Goal: Task Accomplishment & Management: Manage account settings

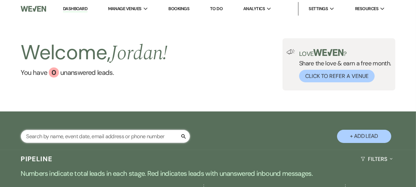
click at [63, 139] on input "text" at bounding box center [105, 136] width 169 height 13
type input "latina"
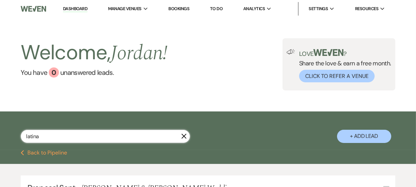
select select "6"
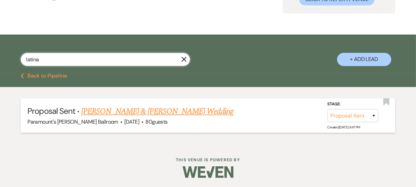
scroll to position [78, 0]
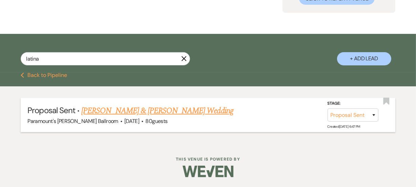
click at [110, 110] on link "[PERSON_NAME] & [PERSON_NAME] Wedding" at bounding box center [157, 111] width 152 height 12
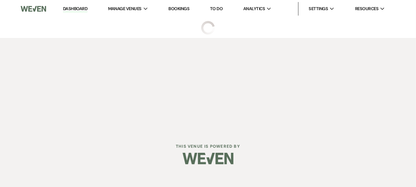
select select "6"
select select "8"
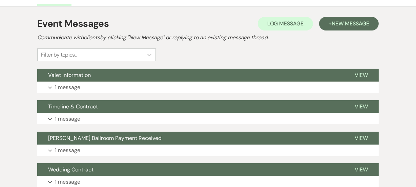
scroll to position [184, 0]
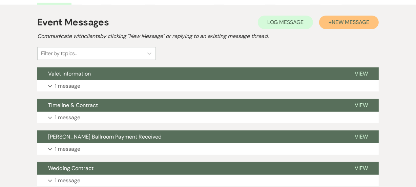
click at [366, 22] on span "New Message" at bounding box center [350, 22] width 38 height 7
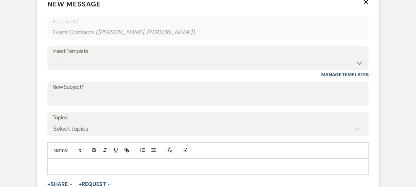
scroll to position [277, 0]
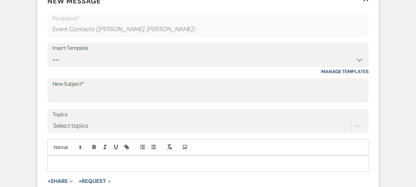
click at [67, 66] on div "Insert Template -- Weven Planning Portal Introduction (Booked Events) 6 Month C…" at bounding box center [207, 55] width 321 height 24
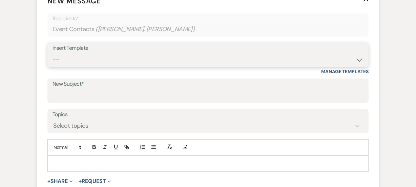
click at [68, 62] on select "-- Weven Planning Portal Introduction (Booked Events) 6 Month Consultation 9 Mo…" at bounding box center [207, 59] width 311 height 13
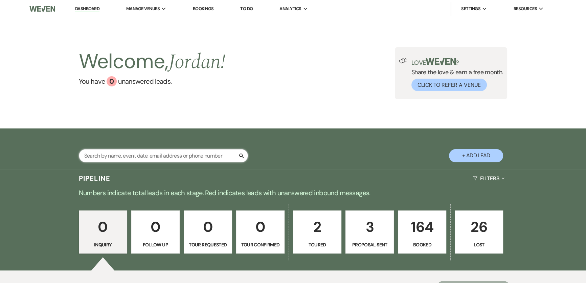
click at [133, 155] on input "text" at bounding box center [163, 155] width 169 height 13
type input "eyge"
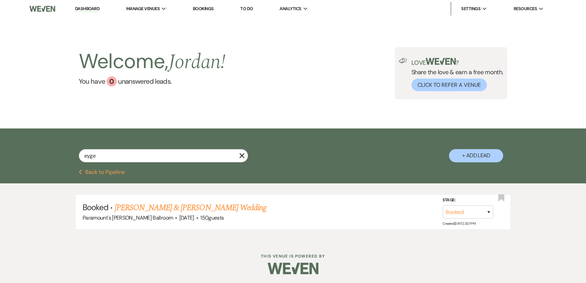
click at [149, 190] on div "Booked · Elizabeth Eygenhuysen & Braden Lentini's Wedding Paramount's Meyer Bal…" at bounding box center [293, 211] width 586 height 57
click at [176, 211] on link "Elizabeth Eygenhuysen & Braden Lentini's Wedding" at bounding box center [191, 207] width 152 height 12
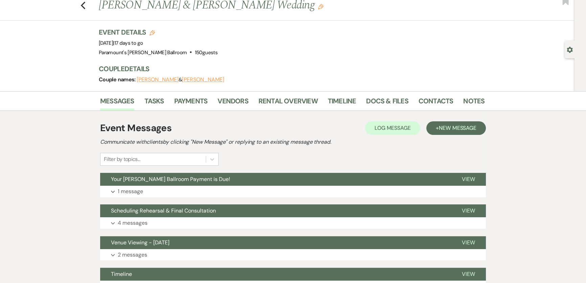
scroll to position [30, 0]
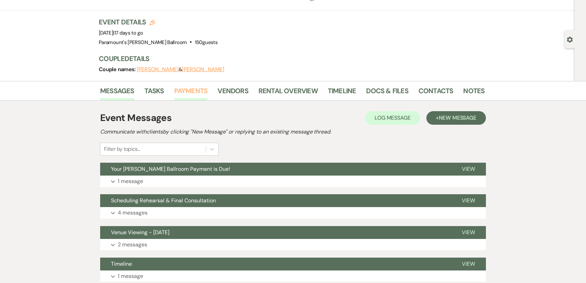
click at [190, 91] on link "Payments" at bounding box center [191, 92] width 34 height 15
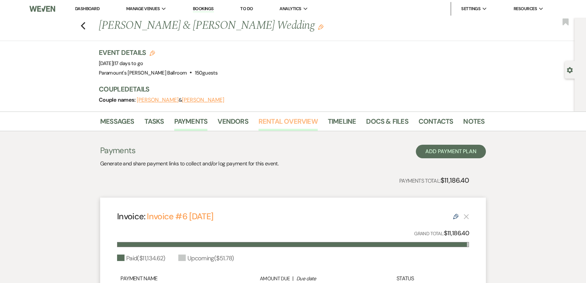
click at [277, 121] on link "Rental Overview" at bounding box center [288, 123] width 59 height 15
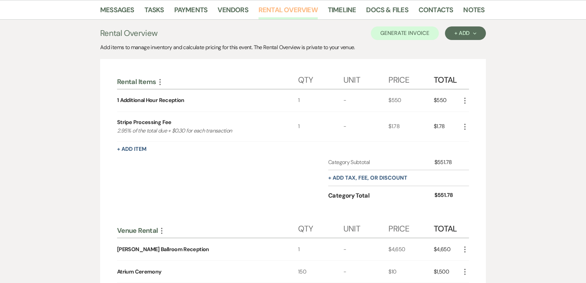
scroll to position [122, 0]
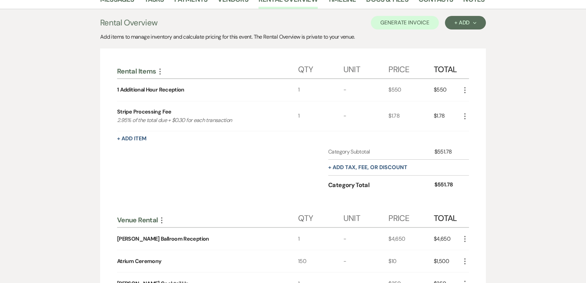
click at [463, 114] on icon "More" at bounding box center [465, 116] width 8 height 8
click at [481, 136] on button "X Delete" at bounding box center [479, 140] width 37 height 11
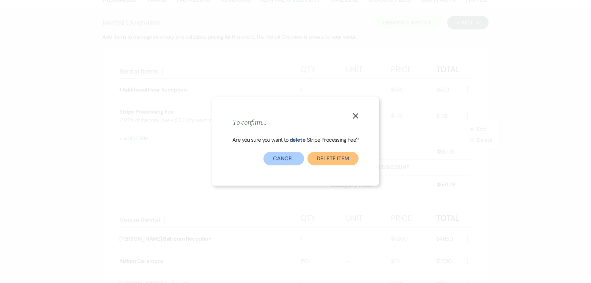
click at [328, 156] on button "Delete Item" at bounding box center [332, 159] width 51 height 14
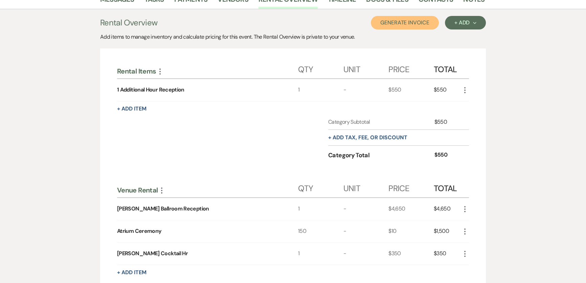
click at [393, 25] on button "Generate Invoice" at bounding box center [405, 23] width 68 height 14
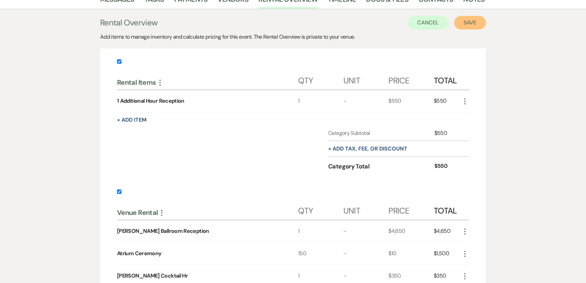
click at [468, 24] on button "Save" at bounding box center [470, 23] width 32 height 14
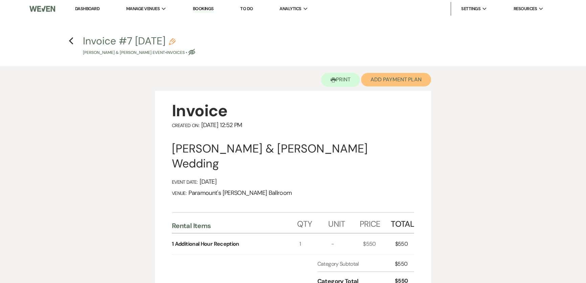
click at [410, 75] on button "Add Payment Plan" at bounding box center [396, 80] width 70 height 14
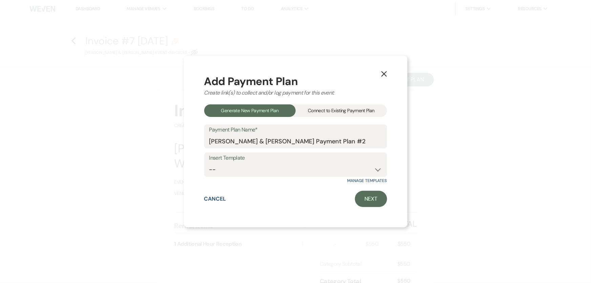
drag, startPoint x: 334, startPoint y: 111, endPoint x: 330, endPoint y: 120, distance: 10.2
click at [334, 111] on div "Connect to Existing Payment Plan" at bounding box center [340, 110] width 91 height 13
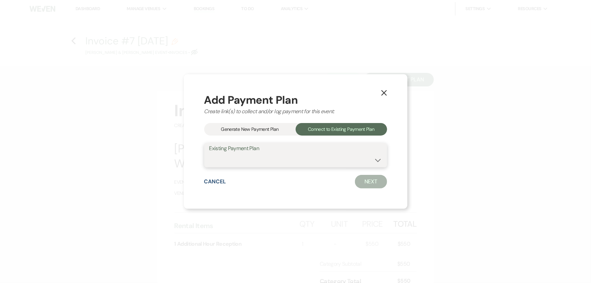
click at [321, 156] on select "Braden Lentini & Elizabeth Eygenhuysen's Payment Plan #1" at bounding box center [295, 159] width 173 height 13
click at [209, 153] on select "Braden Lentini & Elizabeth Eygenhuysen's Payment Plan #1" at bounding box center [295, 159] width 173 height 13
drag, startPoint x: 334, startPoint y: 156, endPoint x: 332, endPoint y: 165, distance: 10.0
click at [334, 156] on select "Braden Lentini & Elizabeth Eygenhuysen's Payment Plan #1" at bounding box center [295, 159] width 173 height 13
select select "17649"
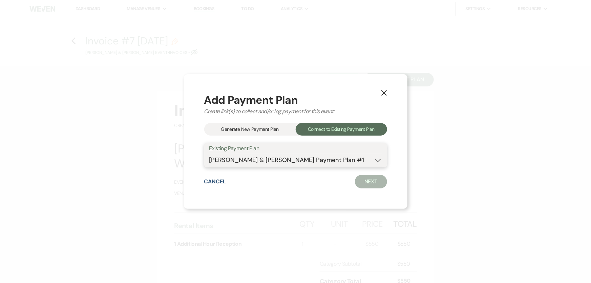
click at [209, 153] on select "Braden Lentini & Elizabeth Eygenhuysen's Payment Plan #1" at bounding box center [295, 159] width 173 height 13
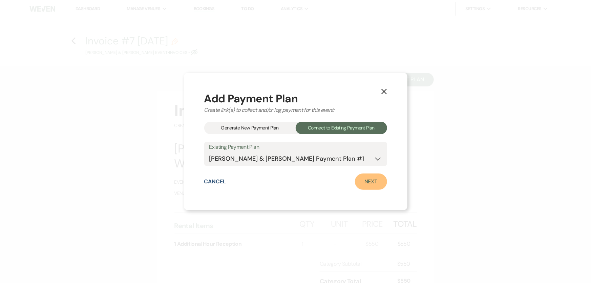
click at [376, 183] on link "Next" at bounding box center [371, 181] width 32 height 16
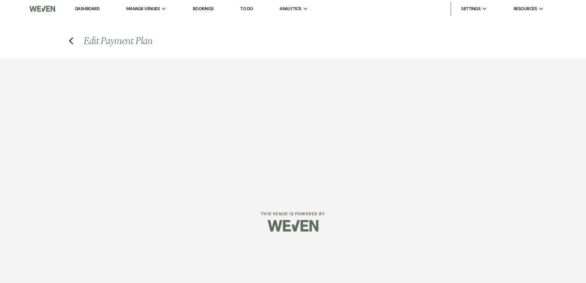
select select "27611"
select select "1"
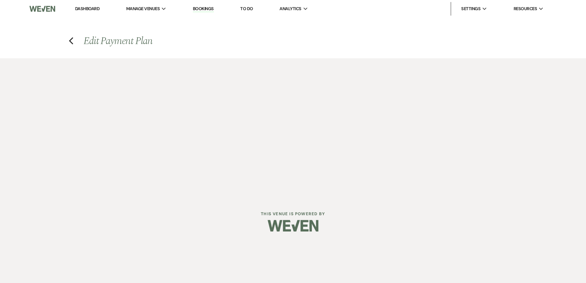
select select "1"
select select "2"
select select "flat"
select select "true"
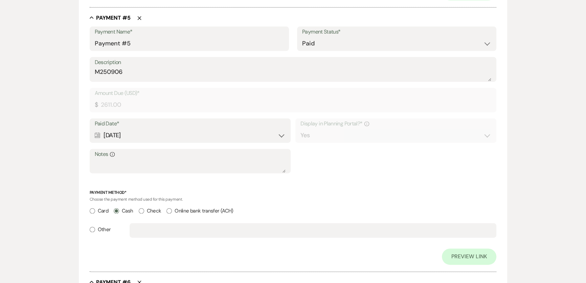
scroll to position [1415, 0]
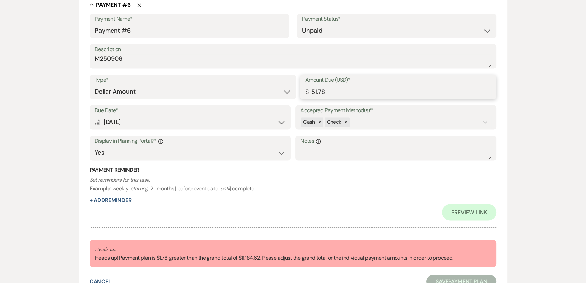
drag, startPoint x: 335, startPoint y: 88, endPoint x: 276, endPoint y: 89, distance: 59.2
click at [276, 89] on div "Type* Dollar Amount Percentage of Grand Total Amount Due (USD)* $ 51.78" at bounding box center [293, 89] width 407 height 30
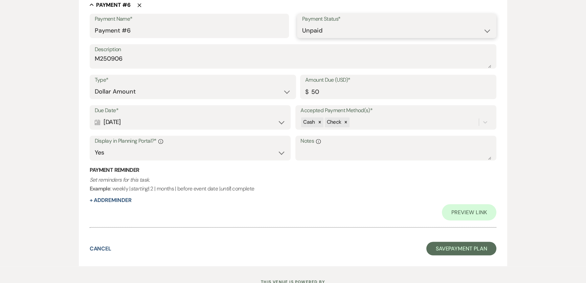
type input "50.00"
drag, startPoint x: 314, startPoint y: 26, endPoint x: 318, endPoint y: 34, distance: 8.8
click at [314, 26] on select "Paid Unpaid" at bounding box center [396, 30] width 189 height 13
select select "1"
click at [302, 24] on select "Paid Unpaid" at bounding box center [396, 30] width 189 height 13
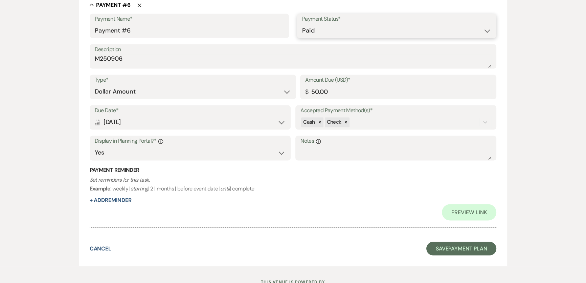
scroll to position [1334, 0]
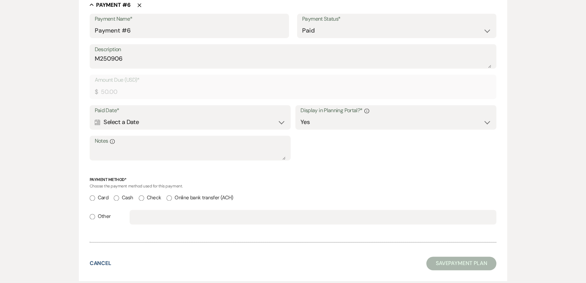
click at [118, 120] on div "Calendar Select a Date Expand" at bounding box center [190, 121] width 191 height 13
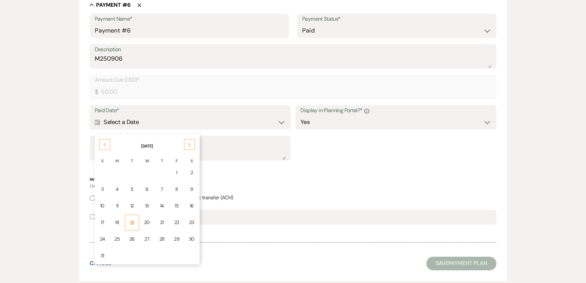
click at [131, 221] on div "19" at bounding box center [131, 222] width 5 height 7
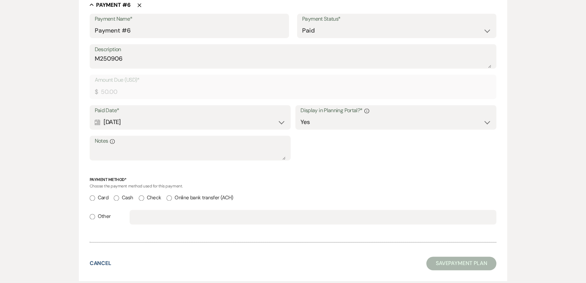
click at [142, 196] on input "Check" at bounding box center [141, 197] width 5 height 5
radio input "true"
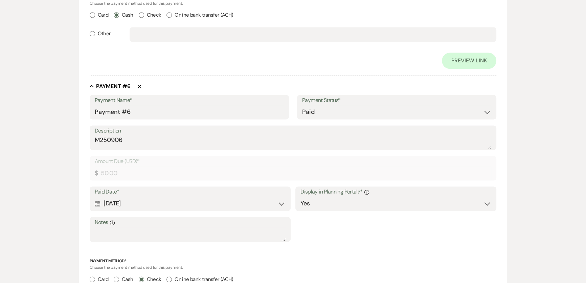
scroll to position [1415, 0]
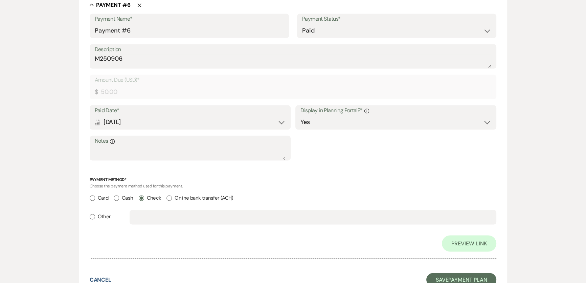
click at [118, 197] on input "Cash" at bounding box center [116, 197] width 5 height 5
radio input "true"
click at [311, 179] on p "Payment Method*" at bounding box center [293, 179] width 407 height 6
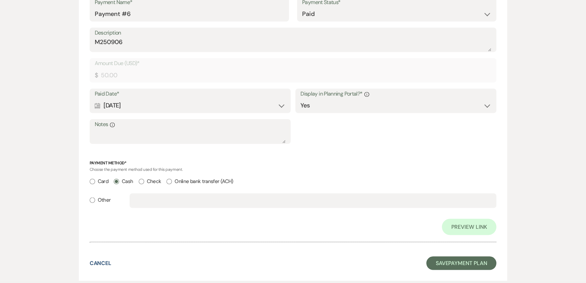
scroll to position [1446, 0]
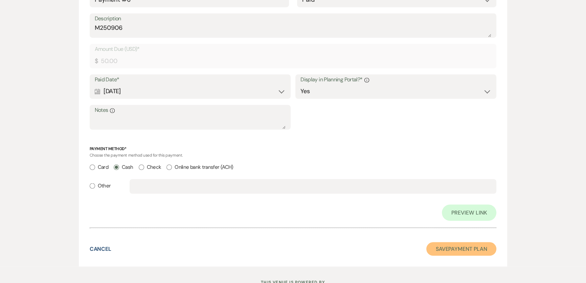
click at [444, 251] on button "Save Payment Plan" at bounding box center [461, 249] width 70 height 14
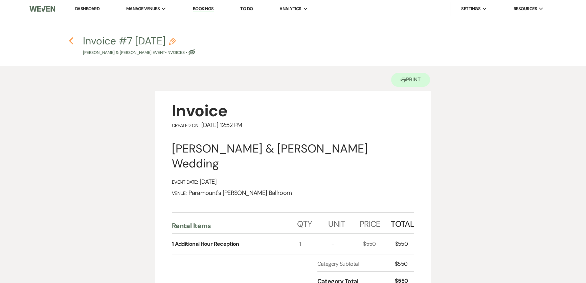
click at [71, 39] on use "button" at bounding box center [71, 40] width 4 height 7
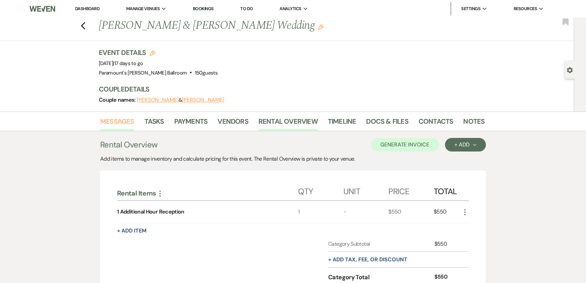
click at [122, 120] on link "Messages" at bounding box center [117, 123] width 34 height 15
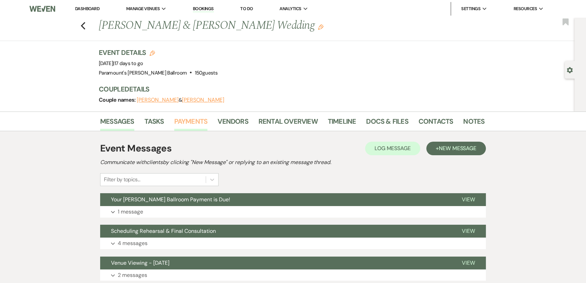
click at [200, 122] on link "Payments" at bounding box center [191, 123] width 34 height 15
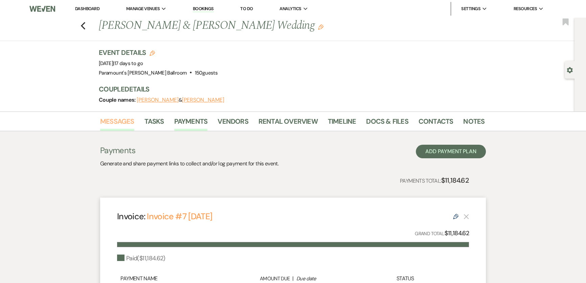
click at [133, 118] on link "Messages" at bounding box center [117, 123] width 34 height 15
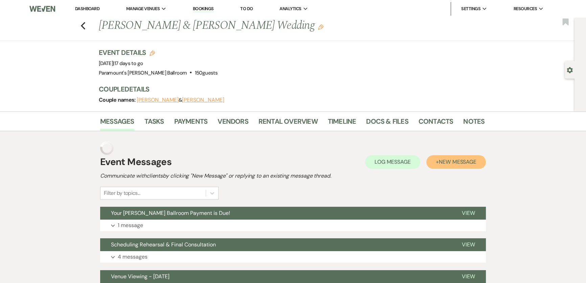
click at [474, 158] on span "New Message" at bounding box center [458, 161] width 38 height 7
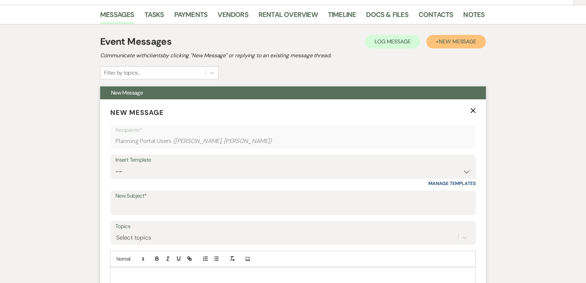
scroll to position [123, 0]
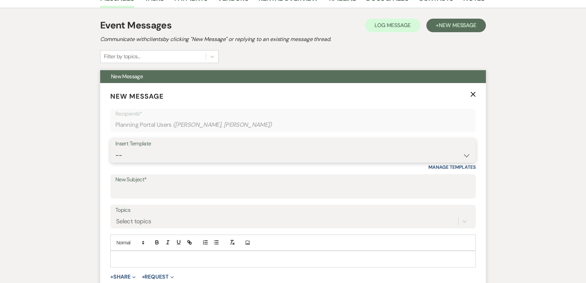
click at [185, 150] on select "-- Weven Planning Portal Introduction (Booked Events) 6 Month Consultation 9 Mo…" at bounding box center [292, 155] width 355 height 13
select select "1693"
click at [115, 149] on select "-- Weven Planning Portal Introduction (Booked Events) 6 Month Consultation 9 Mo…" at bounding box center [292, 155] width 355 height 13
type input "[PERSON_NAME] Ballroom Payment Received"
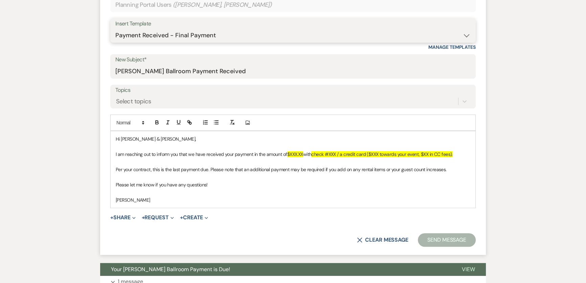
scroll to position [246, 0]
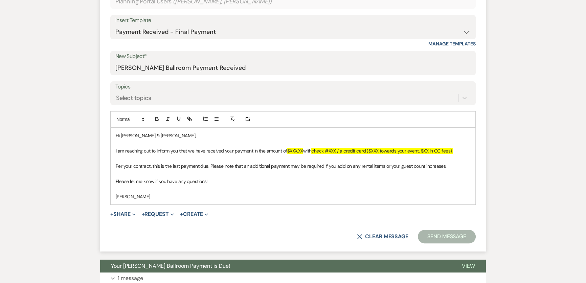
click at [148, 88] on label "Topics" at bounding box center [292, 87] width 355 height 10
click at [117, 93] on input "Topics" at bounding box center [116, 97] width 1 height 9
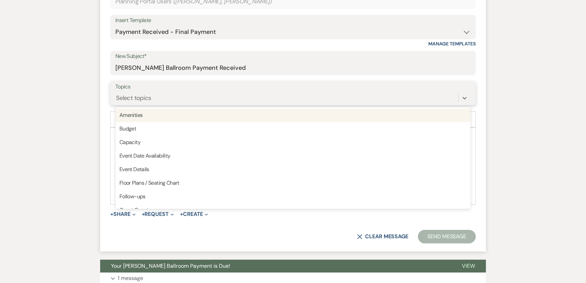
click at [153, 99] on div "Select topics" at bounding box center [286, 98] width 343 height 12
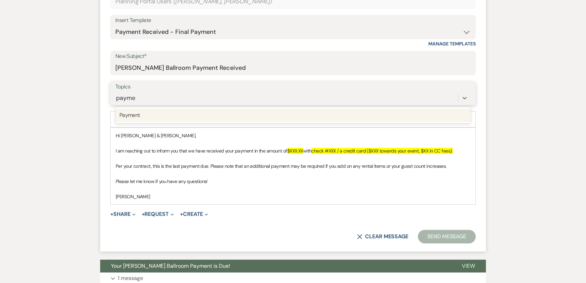
type input "paymen"
click at [169, 116] on div "Payment" at bounding box center [292, 115] width 355 height 14
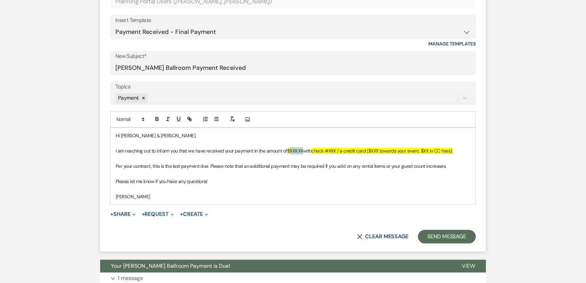
drag, startPoint x: 291, startPoint y: 149, endPoint x: 304, endPoint y: 150, distance: 13.6
click at [303, 150] on span "$XXX.XX" at bounding box center [295, 151] width 16 height 6
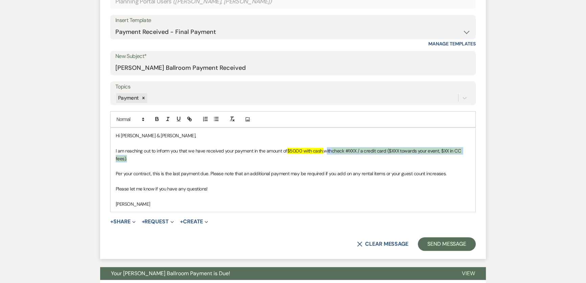
drag, startPoint x: 322, startPoint y: 159, endPoint x: 326, endPoint y: 152, distance: 7.9
click at [326, 152] on p "I am reaching out to inform you that we have received your payment in the amoun…" at bounding box center [293, 154] width 355 height 15
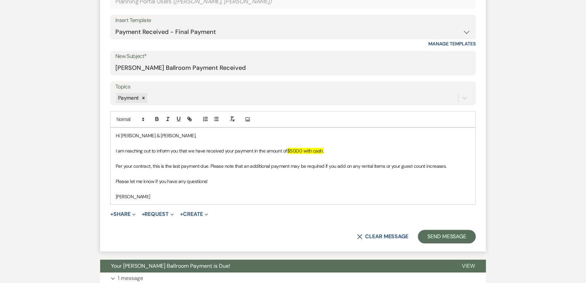
click at [297, 210] on div "+ Share Expand Doc Upload Documents Add Photo Images Pref Vendors Preferred ven…" at bounding box center [293, 214] width 366 height 8
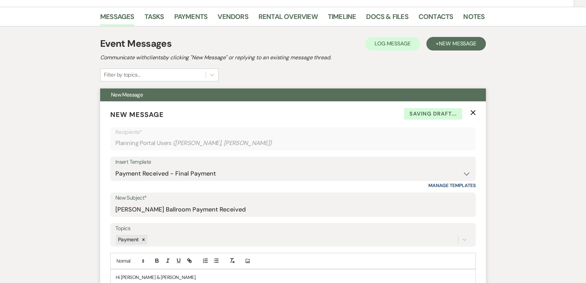
scroll to position [0, 0]
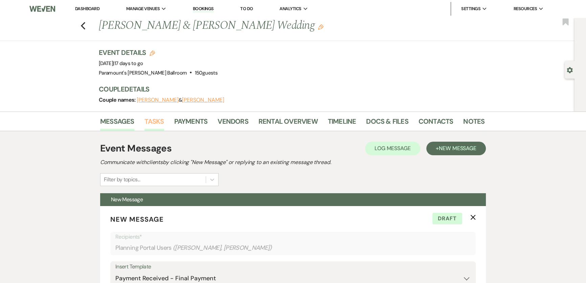
click at [154, 119] on link "Tasks" at bounding box center [155, 123] width 20 height 15
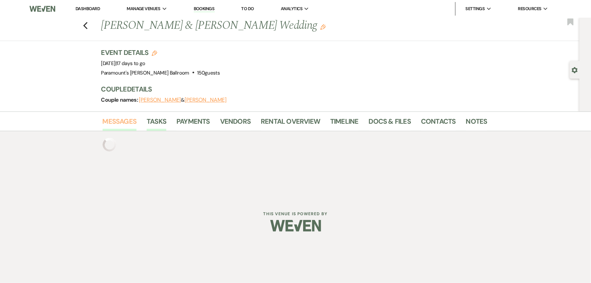
click at [129, 123] on link "Messages" at bounding box center [120, 123] width 34 height 15
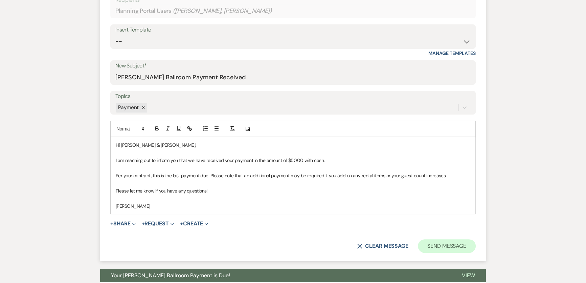
scroll to position [246, 0]
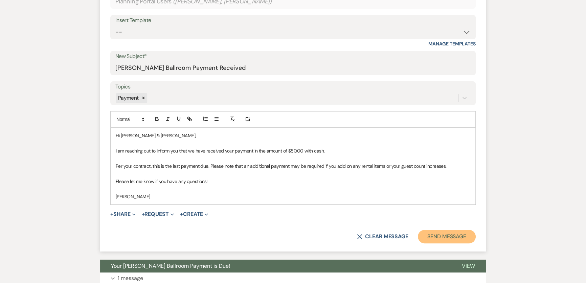
click at [443, 233] on button "Send Message" at bounding box center [447, 236] width 58 height 14
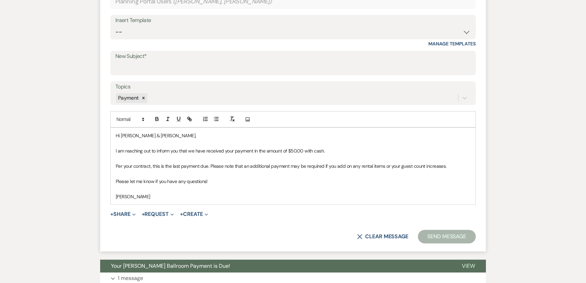
scroll to position [0, 0]
